Goal: Navigation & Orientation: Find specific page/section

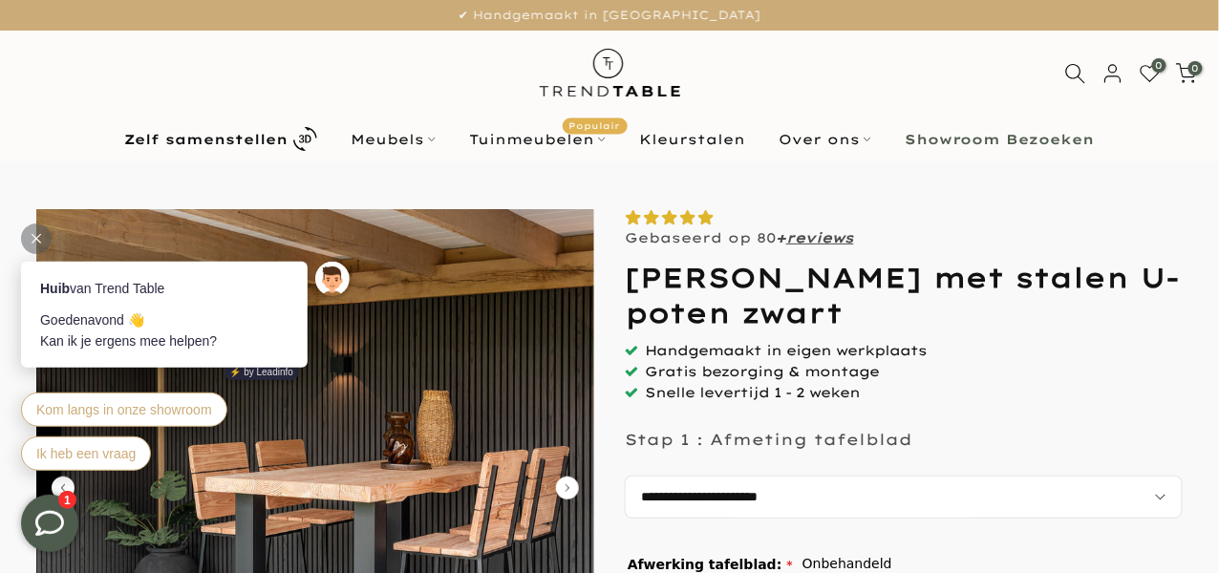
click at [29, 238] on div at bounding box center [36, 238] width 31 height 31
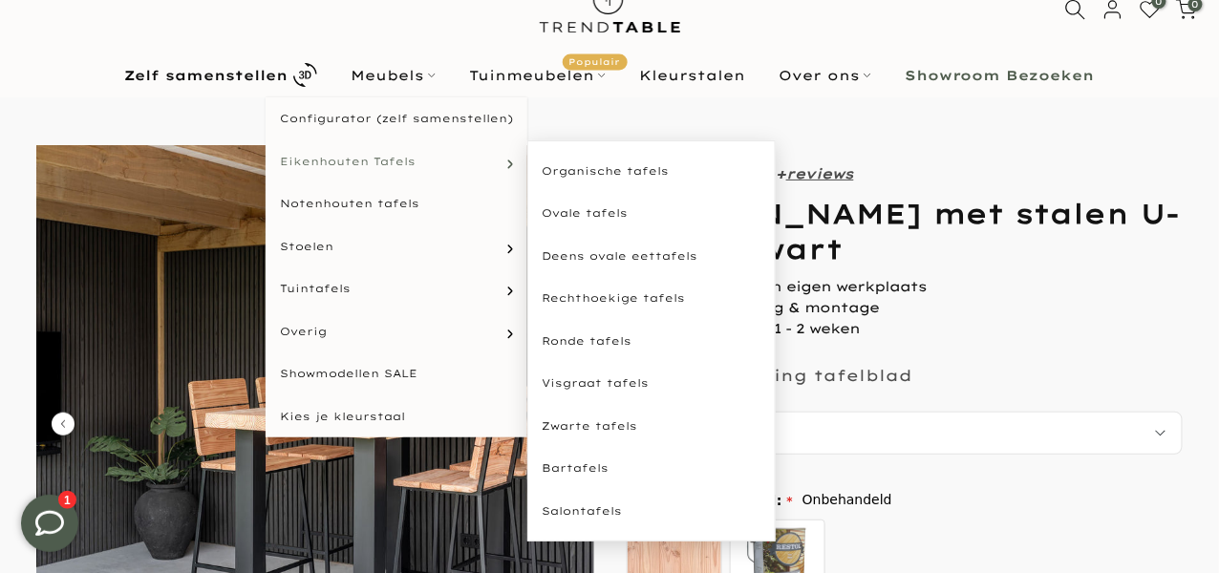
scroll to position [66, 0]
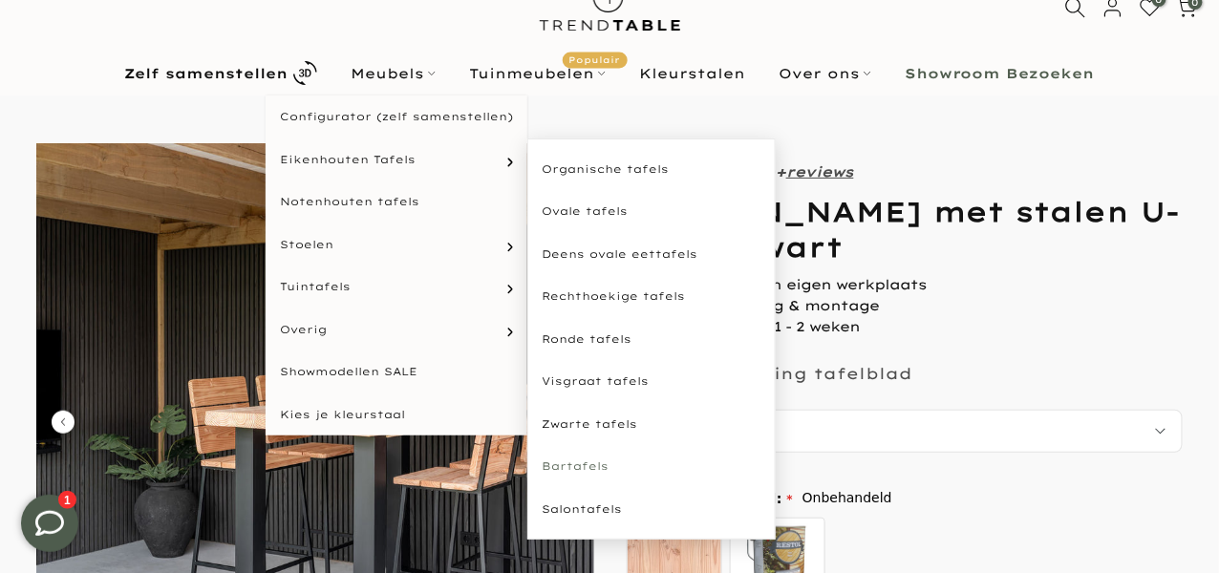
click at [566, 458] on link "Bartafels" at bounding box center [652, 466] width 248 height 43
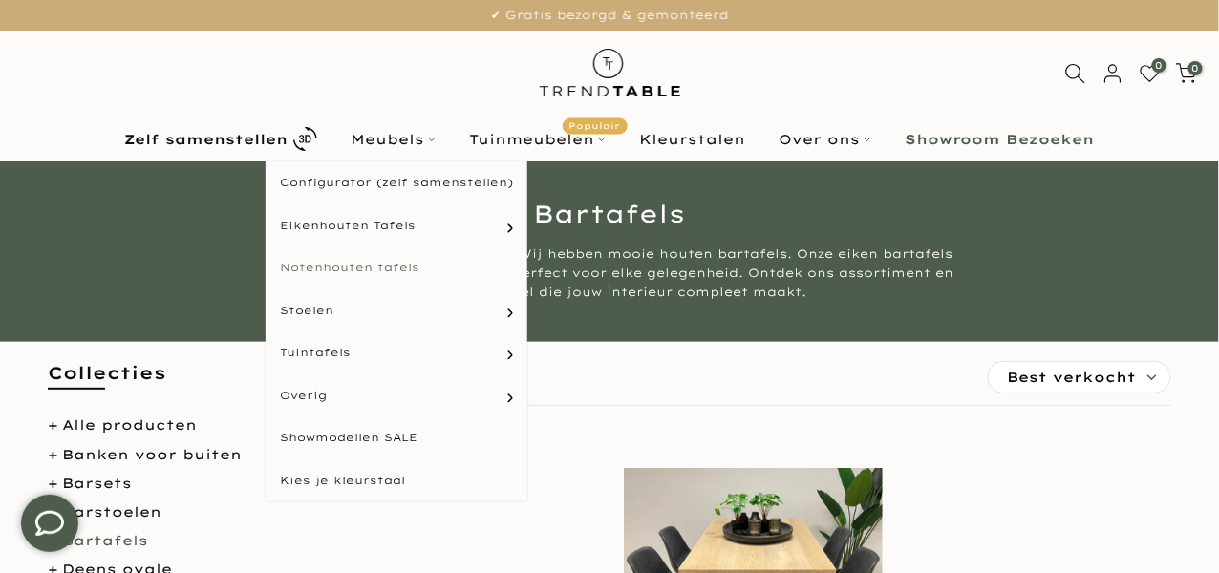
click at [383, 272] on link "Notenhouten tafels" at bounding box center [397, 268] width 262 height 43
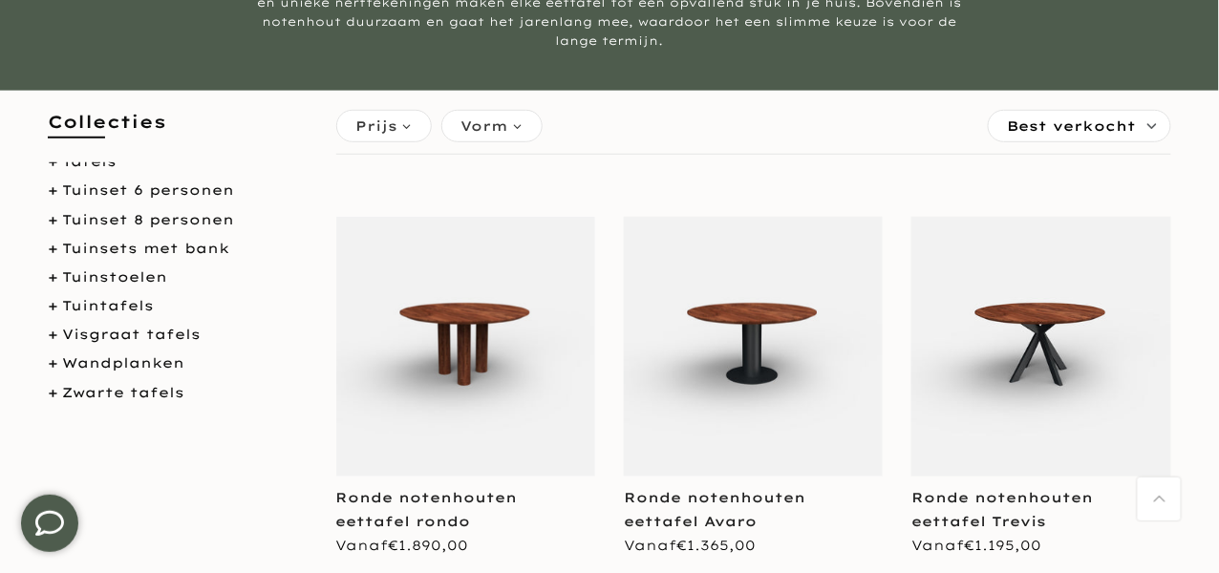
scroll to position [1030, 0]
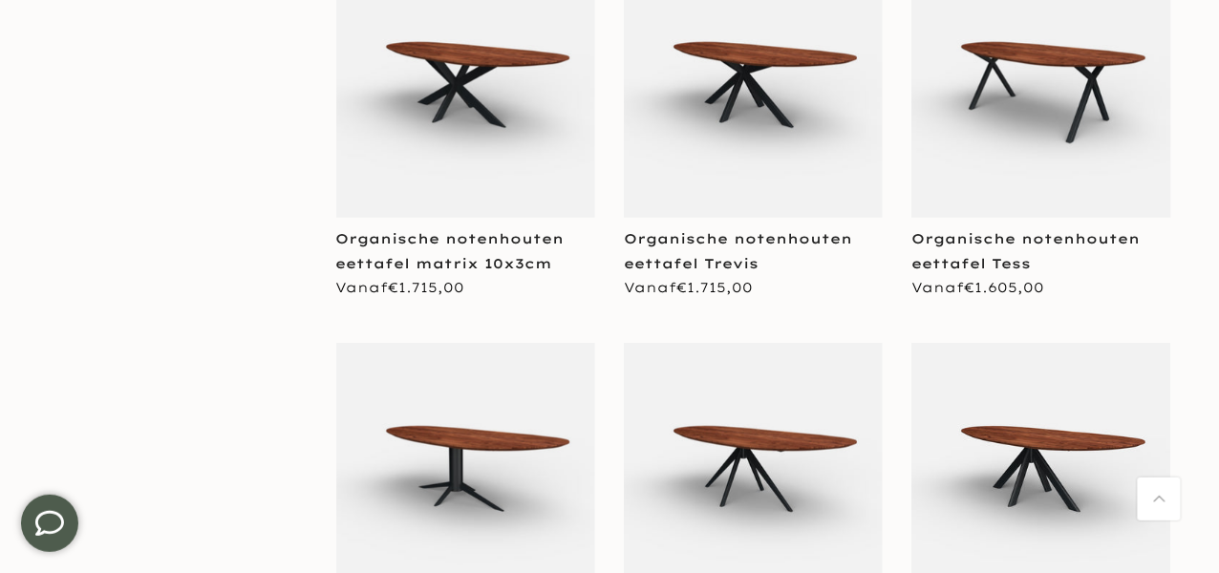
scroll to position [3704, 0]
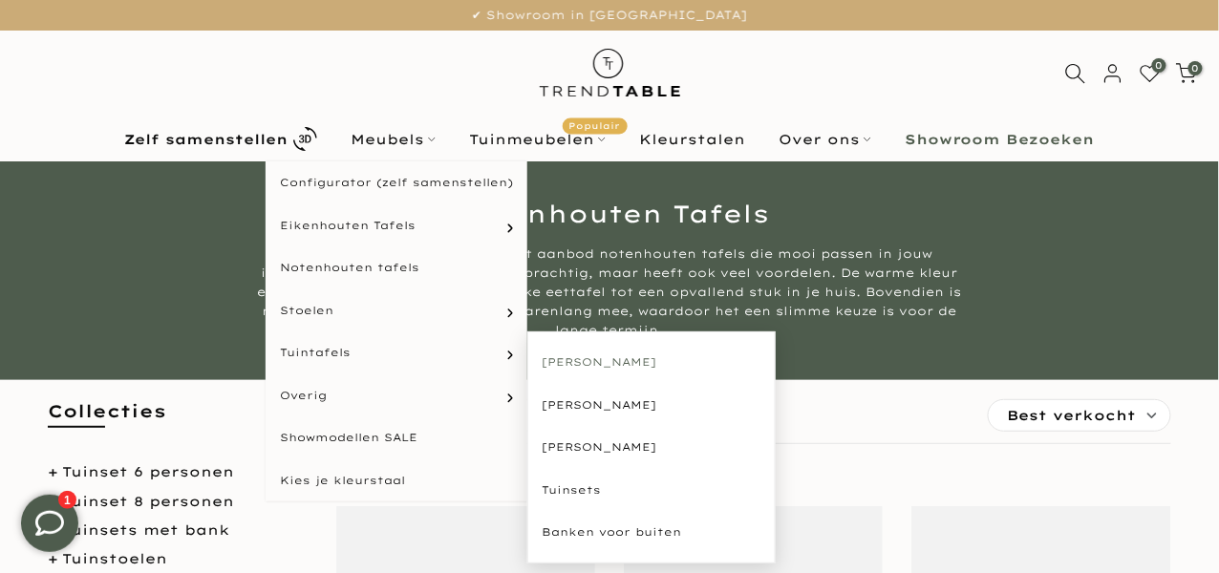
click at [646, 363] on link "[PERSON_NAME]" at bounding box center [652, 362] width 248 height 43
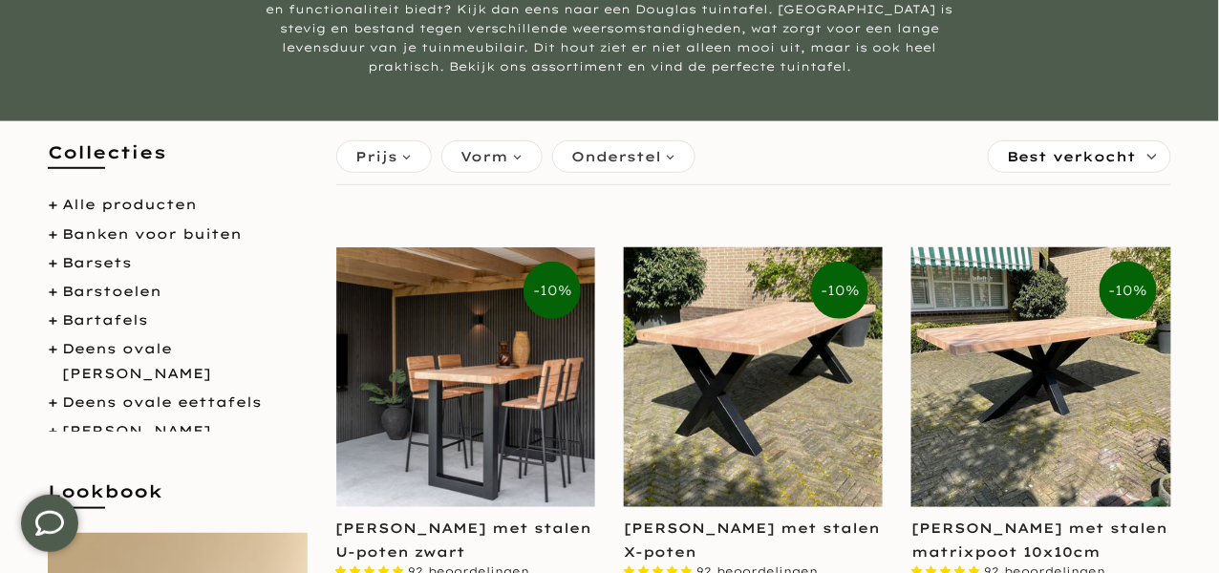
scroll to position [266, 0]
